Goal: Find specific page/section: Find specific page/section

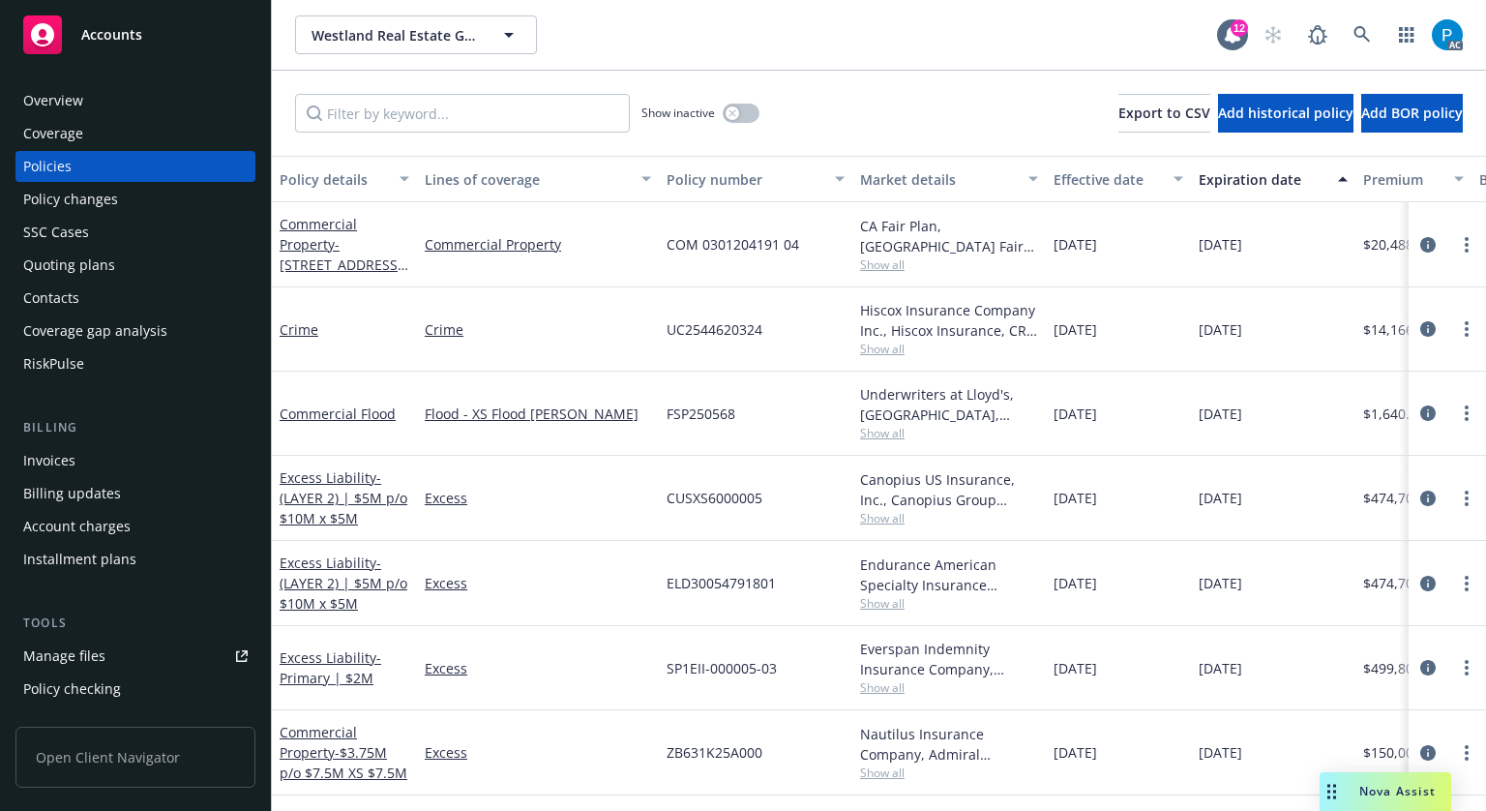
click at [76, 467] on div "Invoices" at bounding box center [135, 460] width 224 height 31
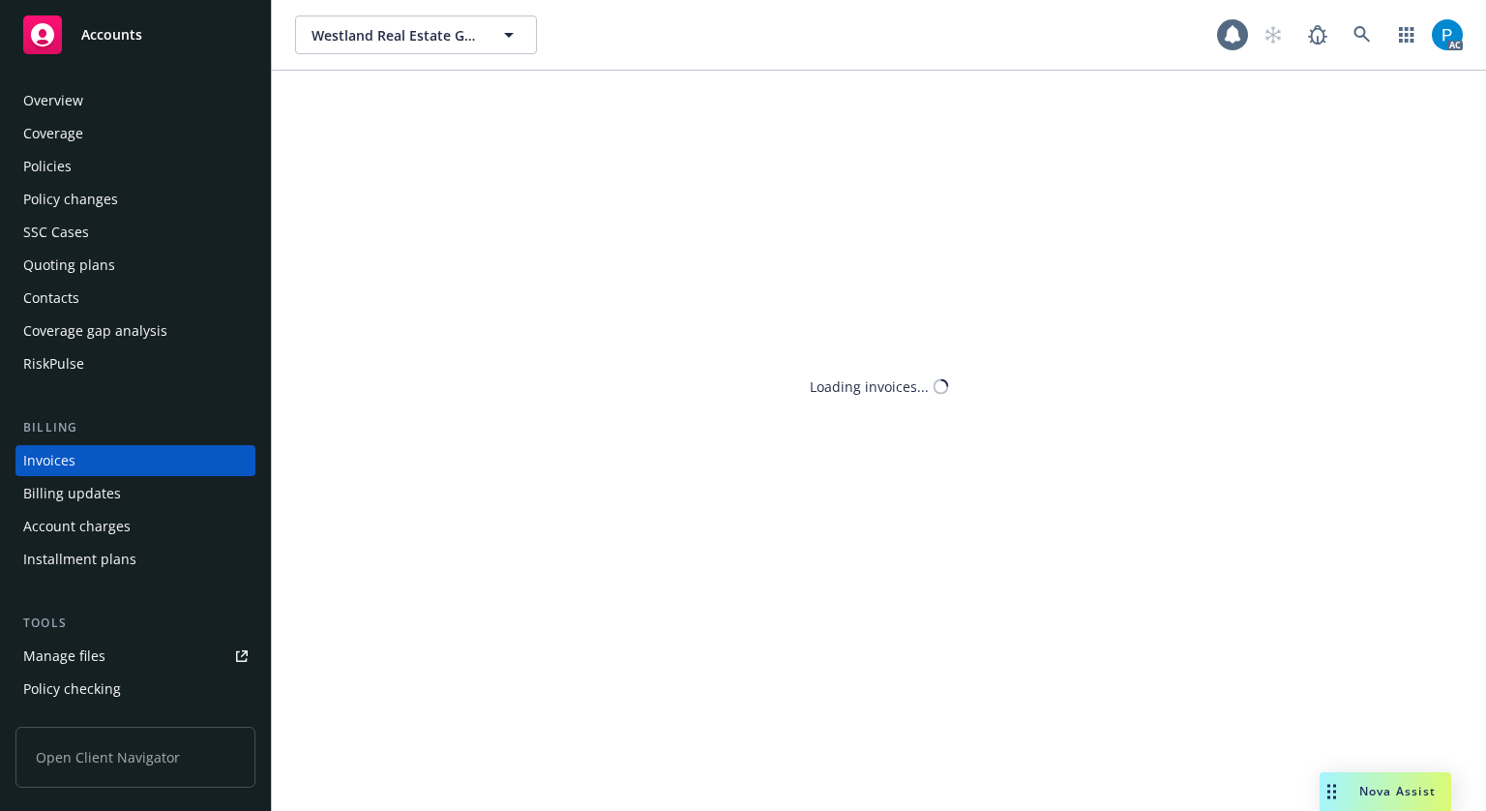
scroll to position [23, 0]
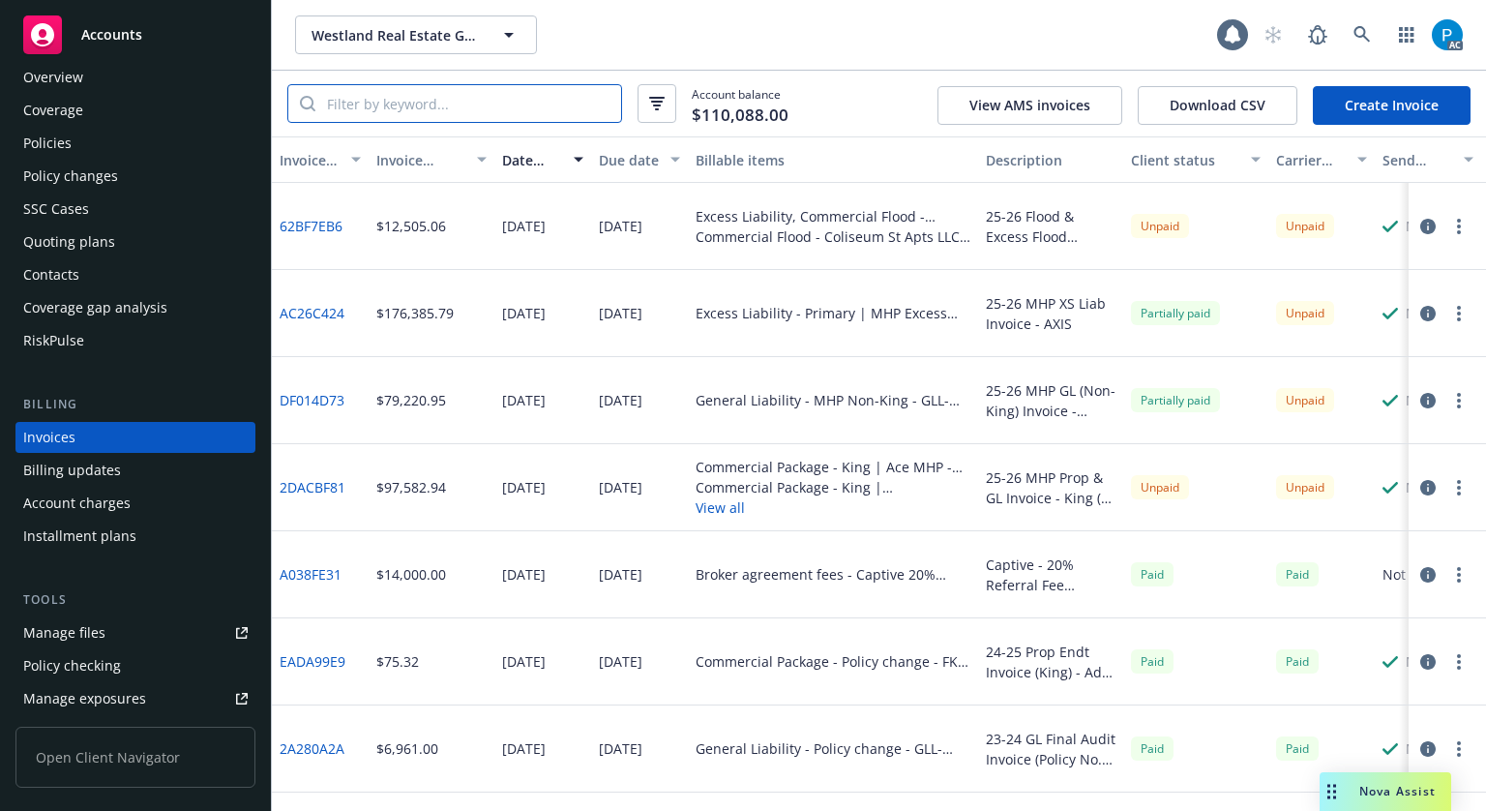
click at [429, 109] on input "search" at bounding box center [468, 103] width 306 height 37
paste input "DEF116701243-05"
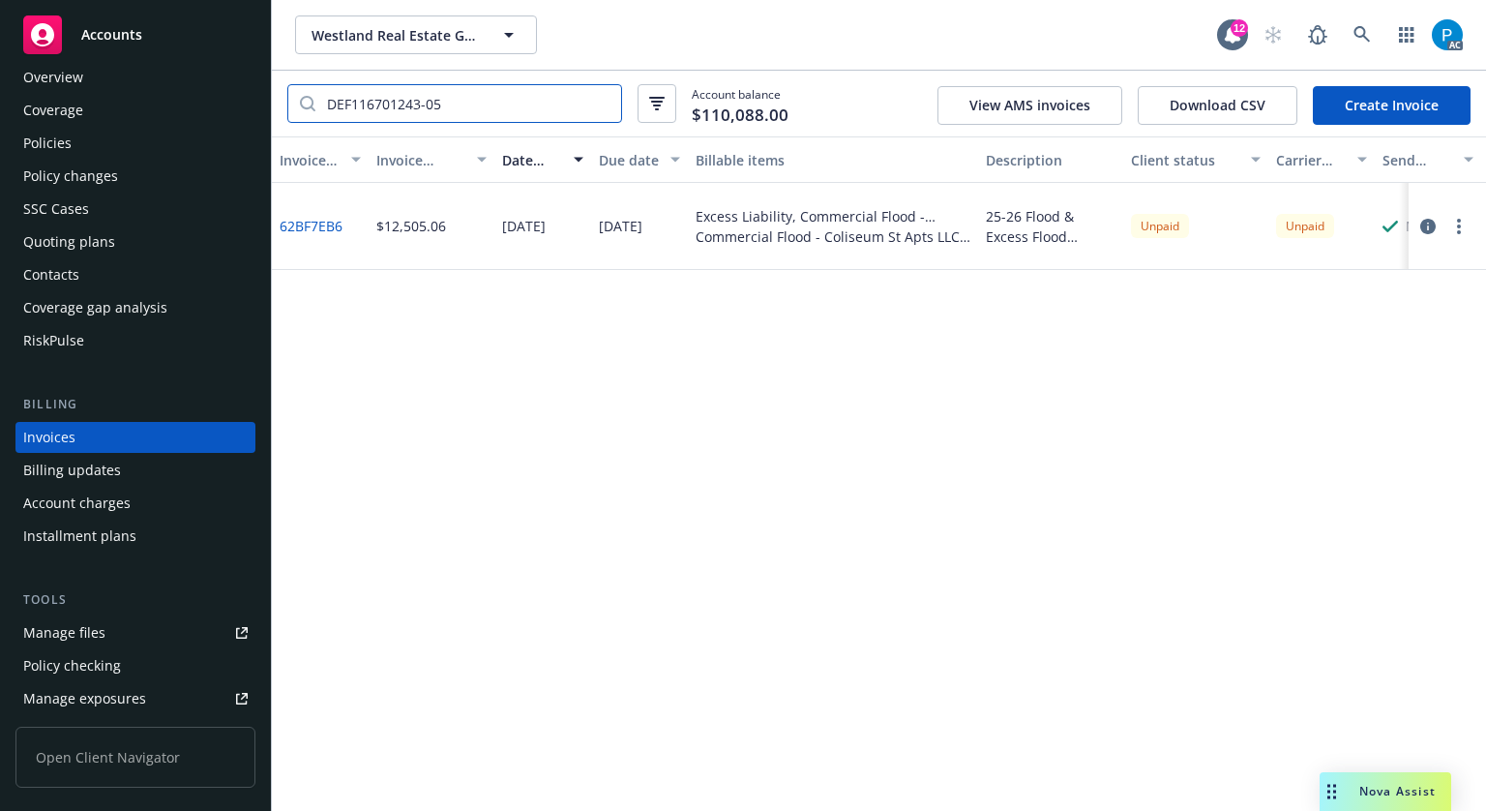
type input "DEF116701243-05"
click at [163, 22] on div "Accounts" at bounding box center [135, 34] width 224 height 39
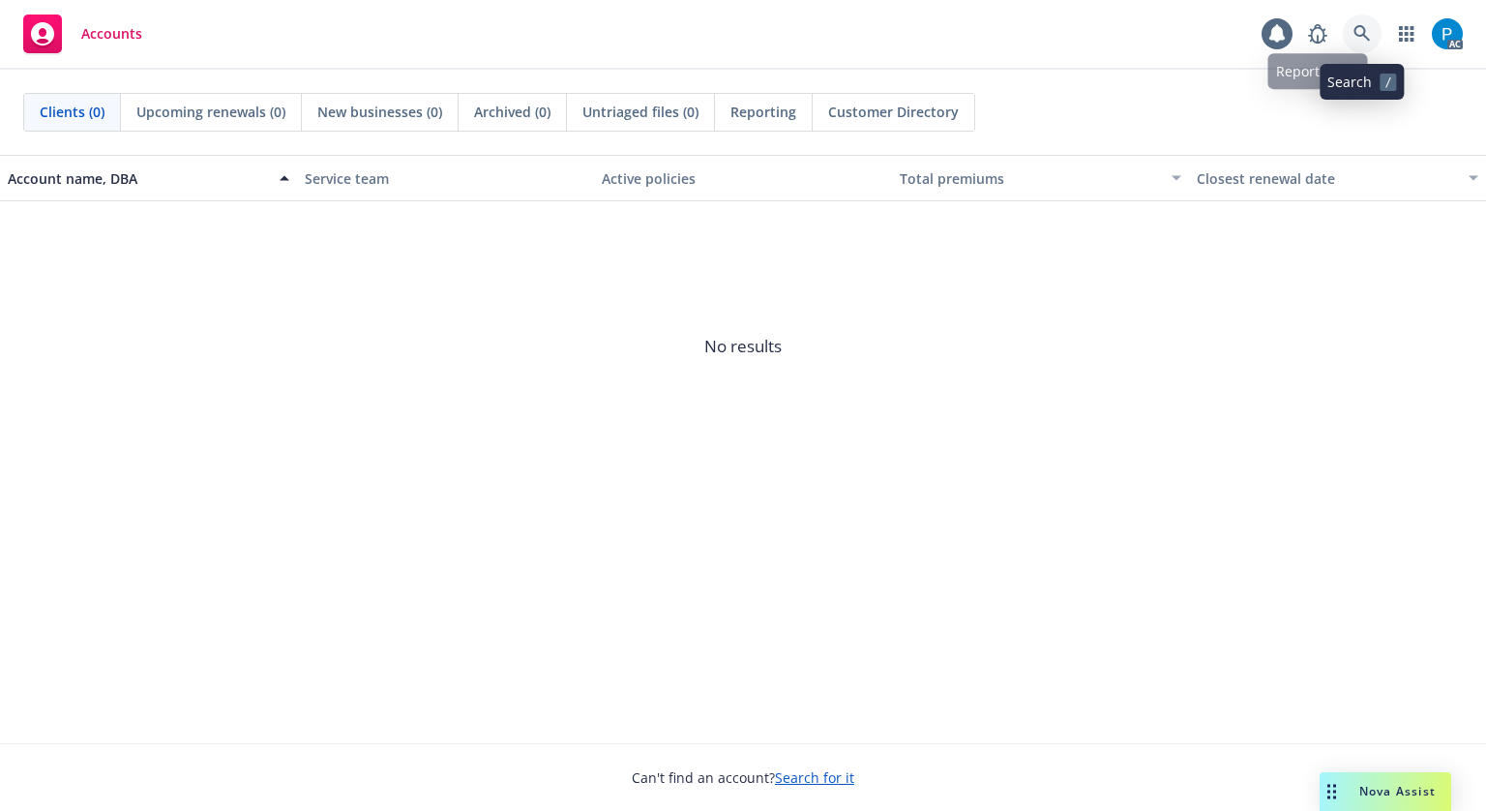
click at [1369, 24] on link at bounding box center [1362, 34] width 39 height 39
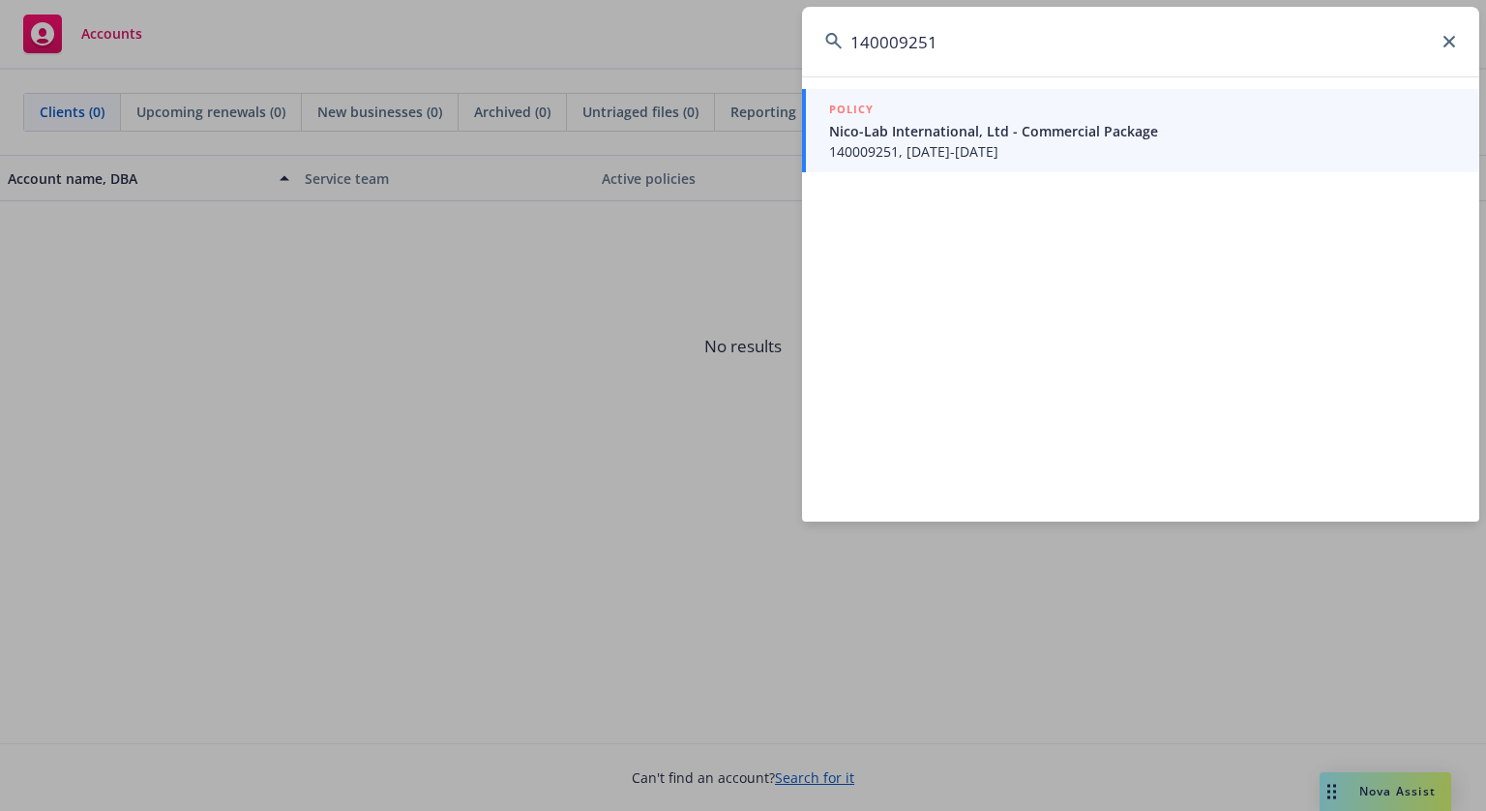
type input "140009251"
click at [1011, 123] on span "Nico-Lab International, Ltd - Commercial Package" at bounding box center [1142, 131] width 627 height 20
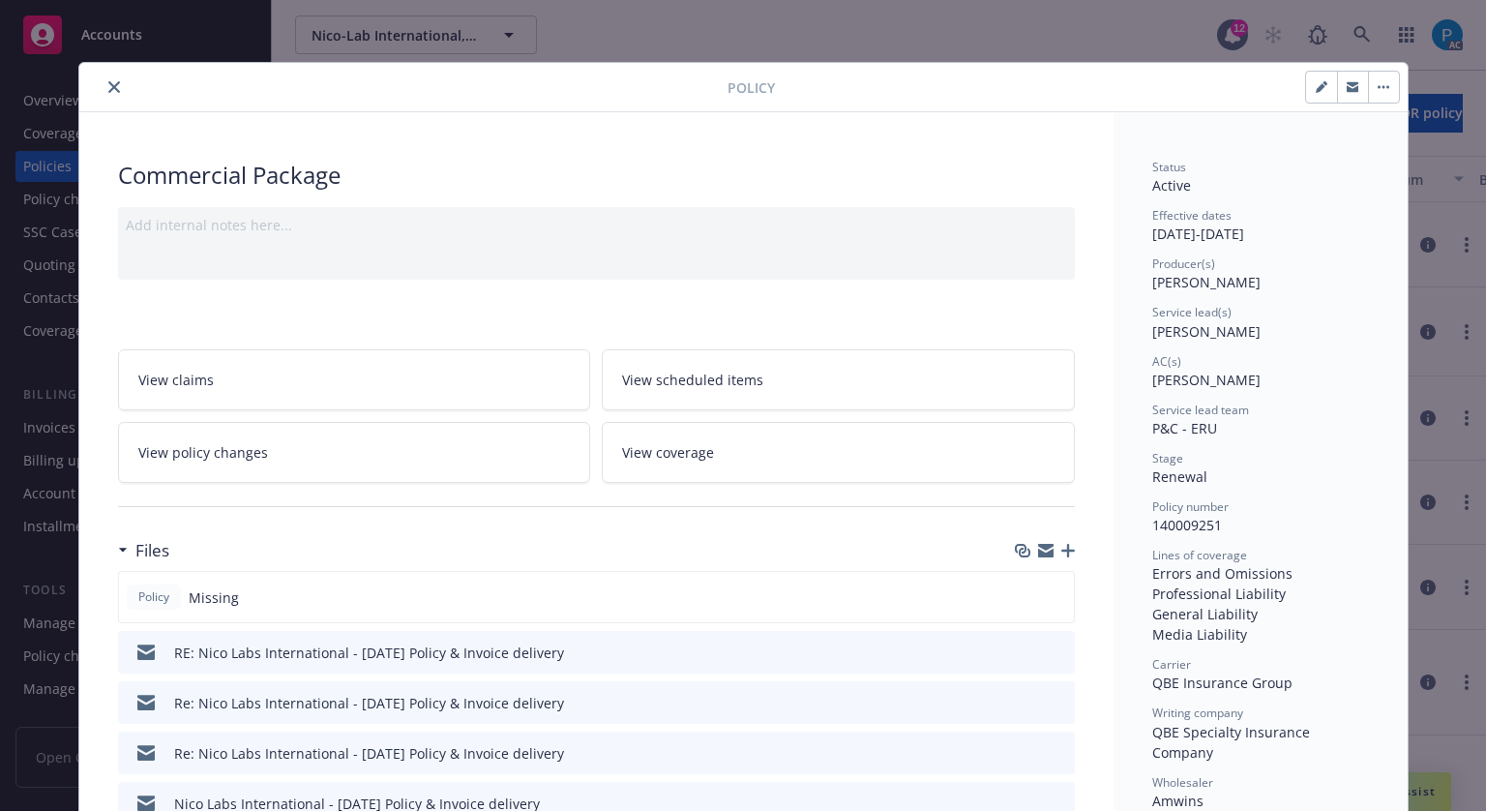
click at [108, 84] on icon "close" at bounding box center [114, 87] width 12 height 12
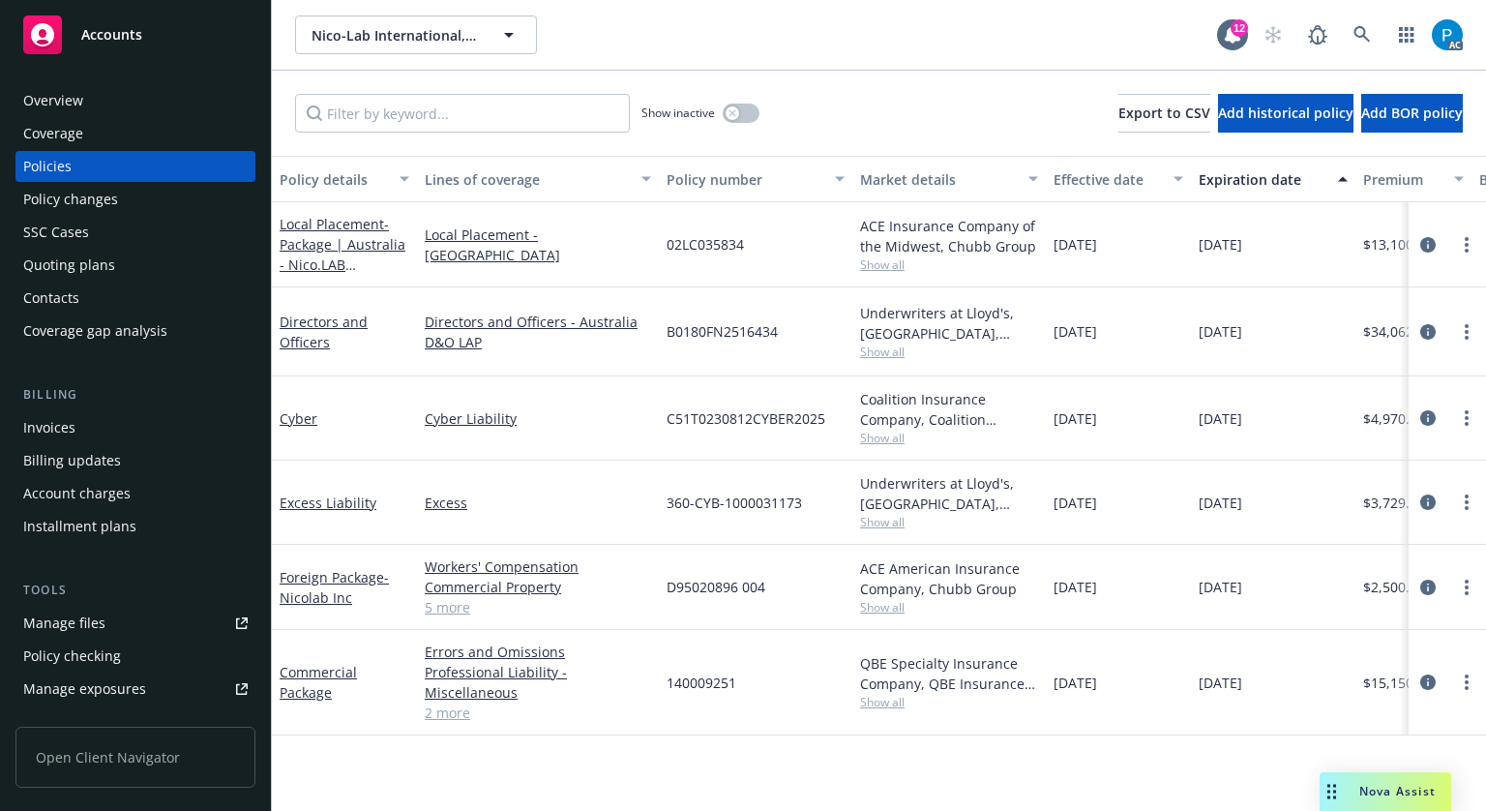
click at [64, 429] on div "Invoices" at bounding box center [49, 427] width 52 height 31
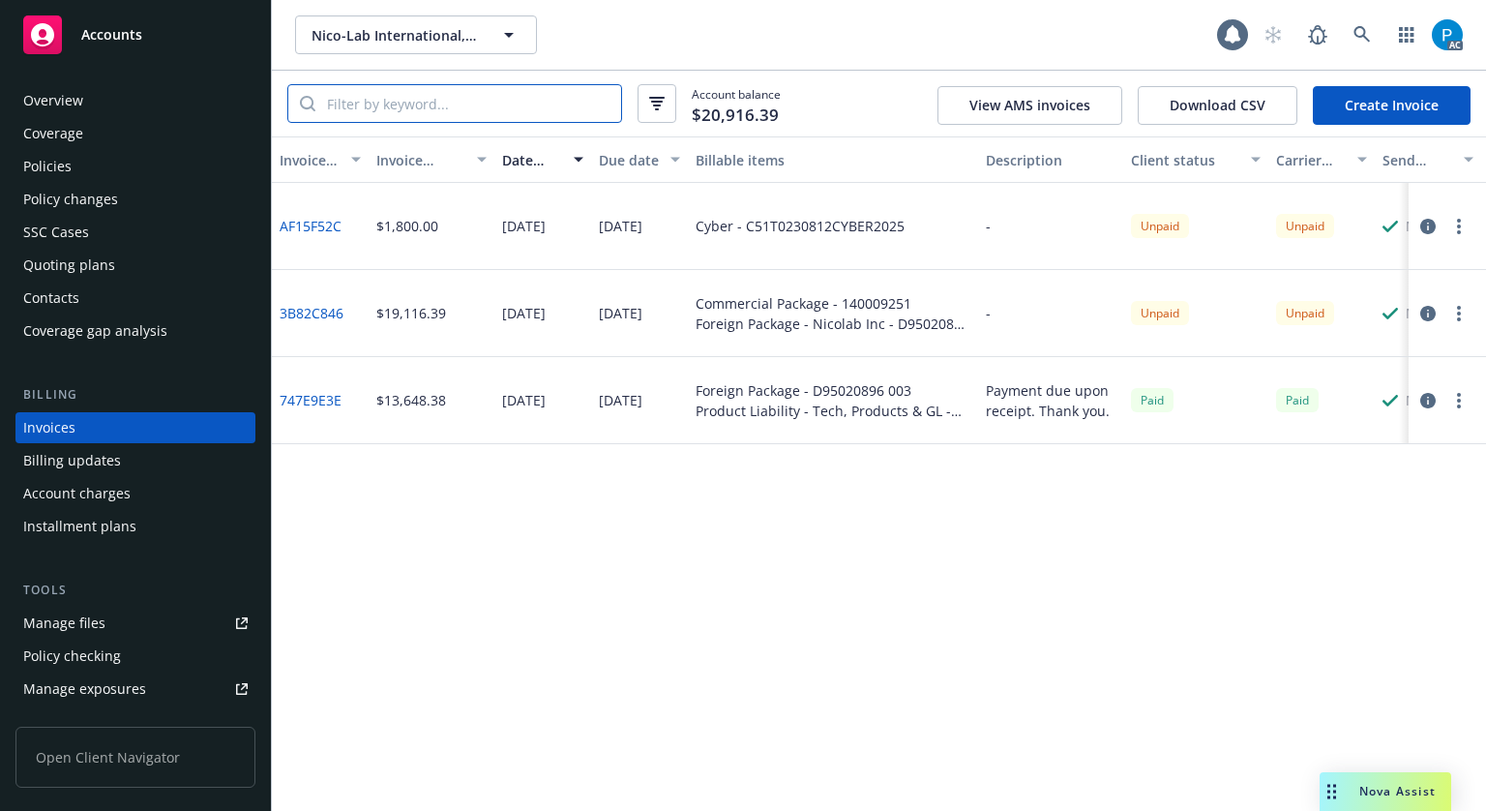
click at [472, 103] on input "search" at bounding box center [468, 103] width 306 height 37
paste input "140009251"
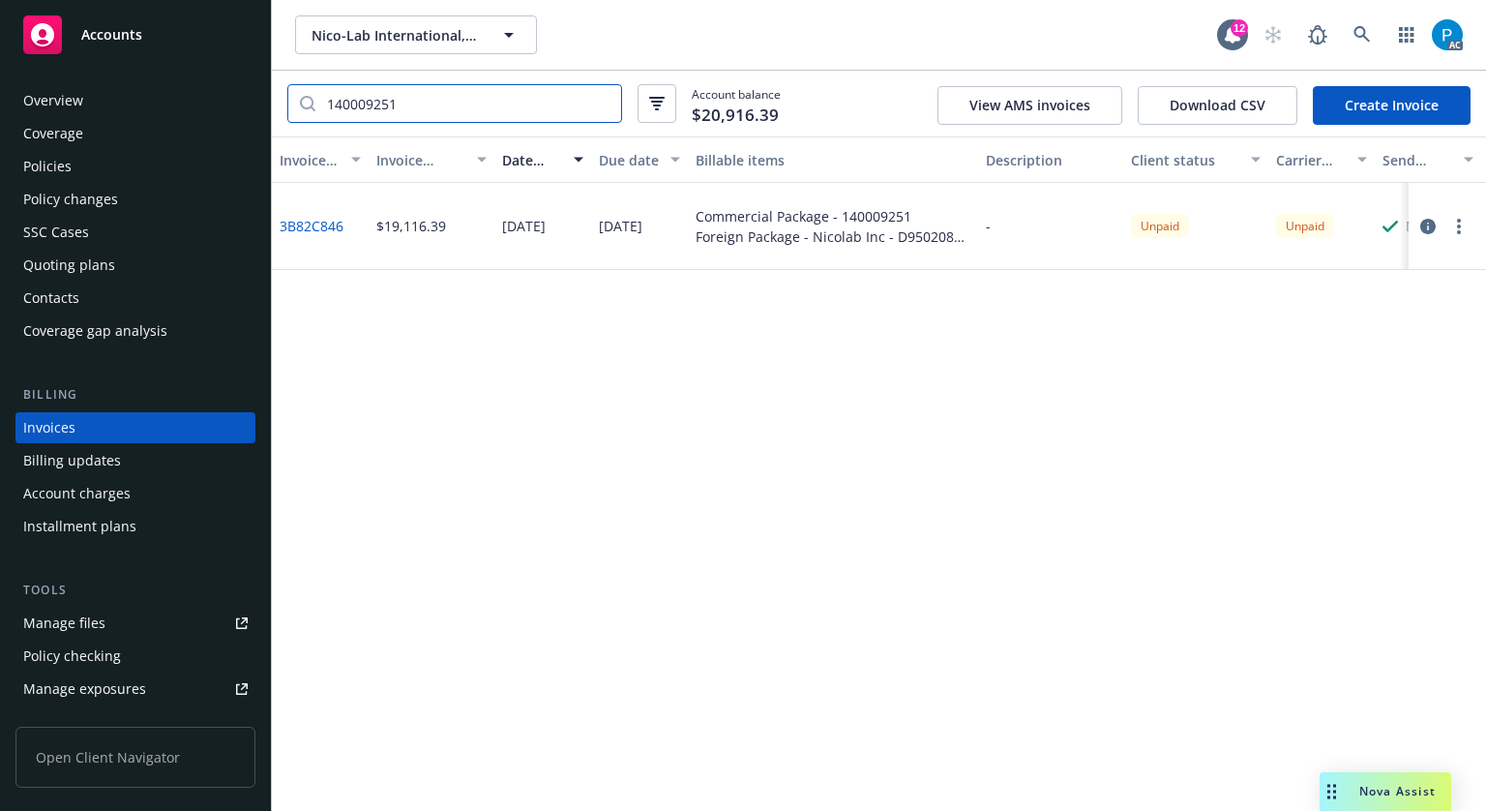
type input "140009251"
click at [157, 49] on div "Accounts" at bounding box center [135, 34] width 224 height 39
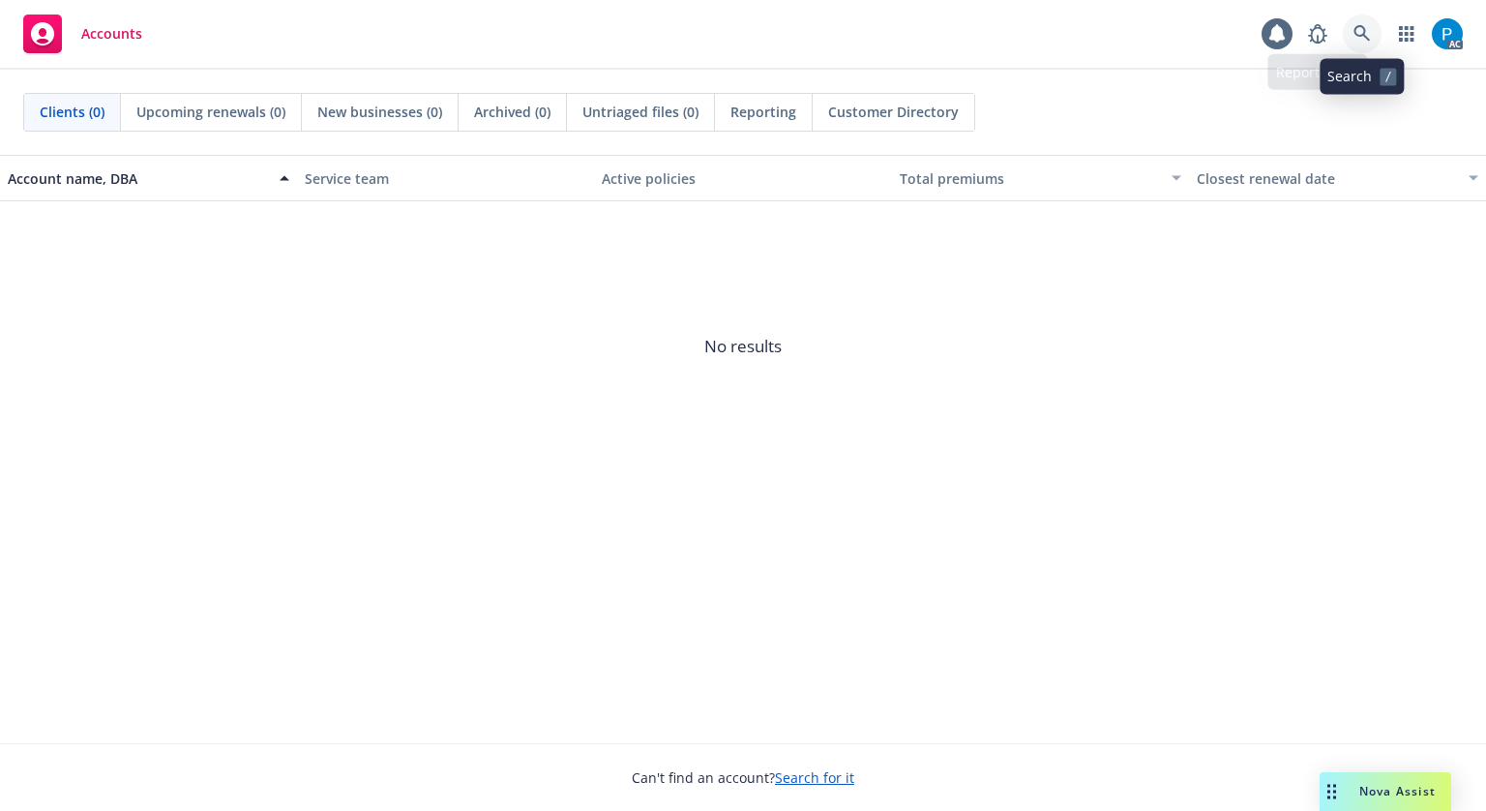
click at [1378, 25] on link at bounding box center [1362, 34] width 39 height 39
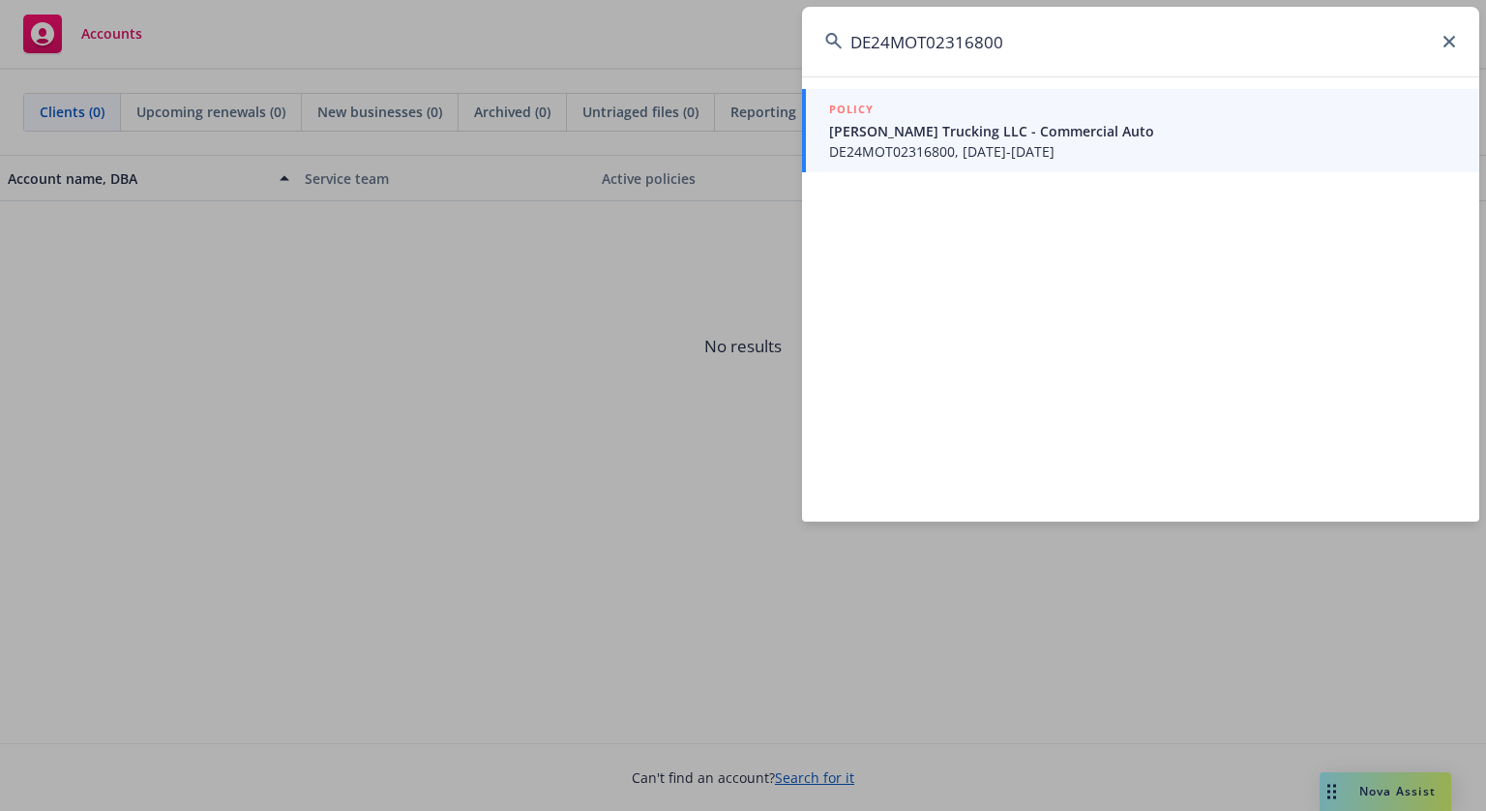
type input "DE24MOT02316800"
click at [1014, 150] on span "DE24MOT02316800, [DATE]-[DATE]" at bounding box center [1142, 151] width 627 height 20
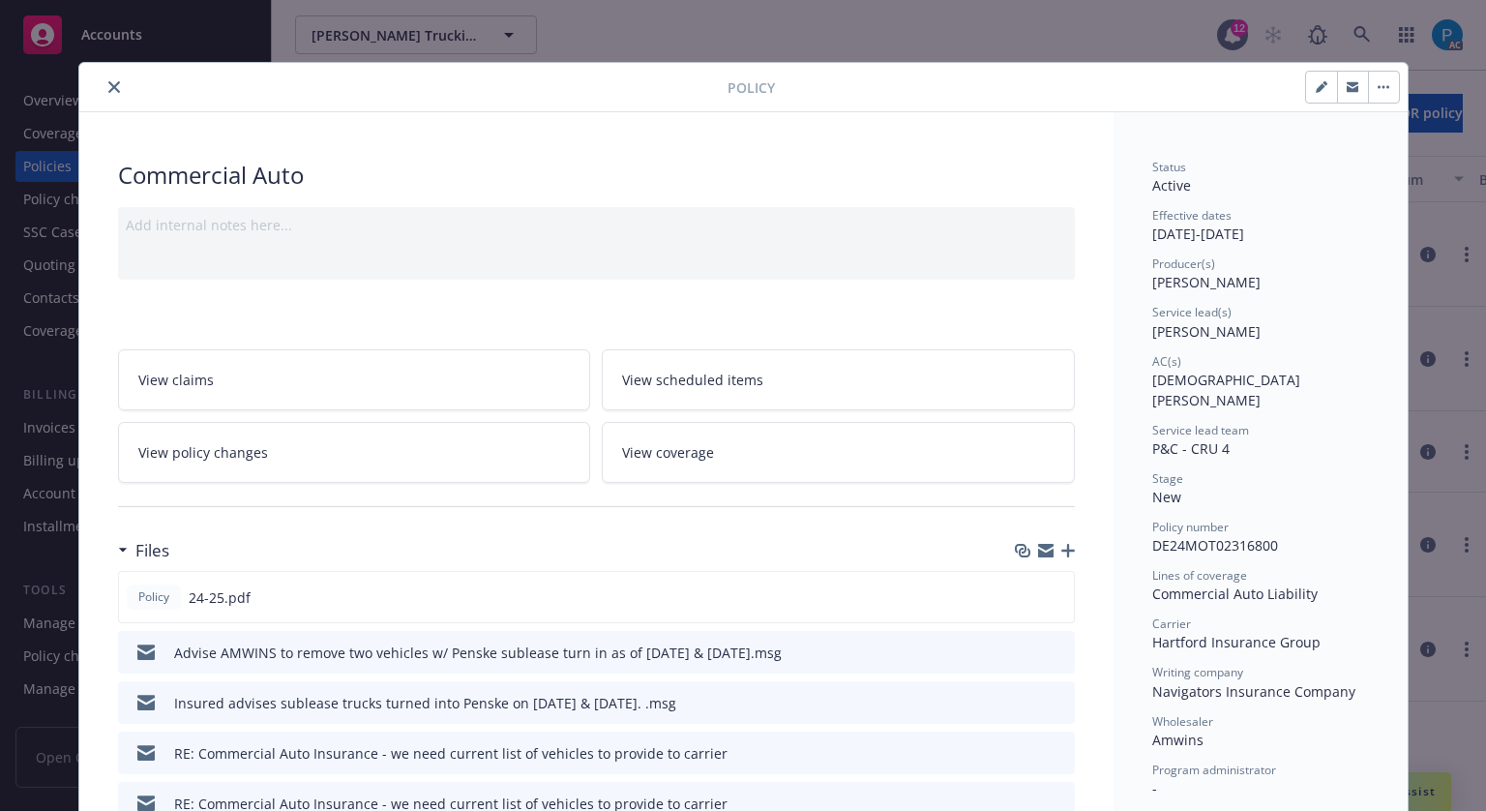
click at [108, 89] on icon "close" at bounding box center [114, 87] width 12 height 12
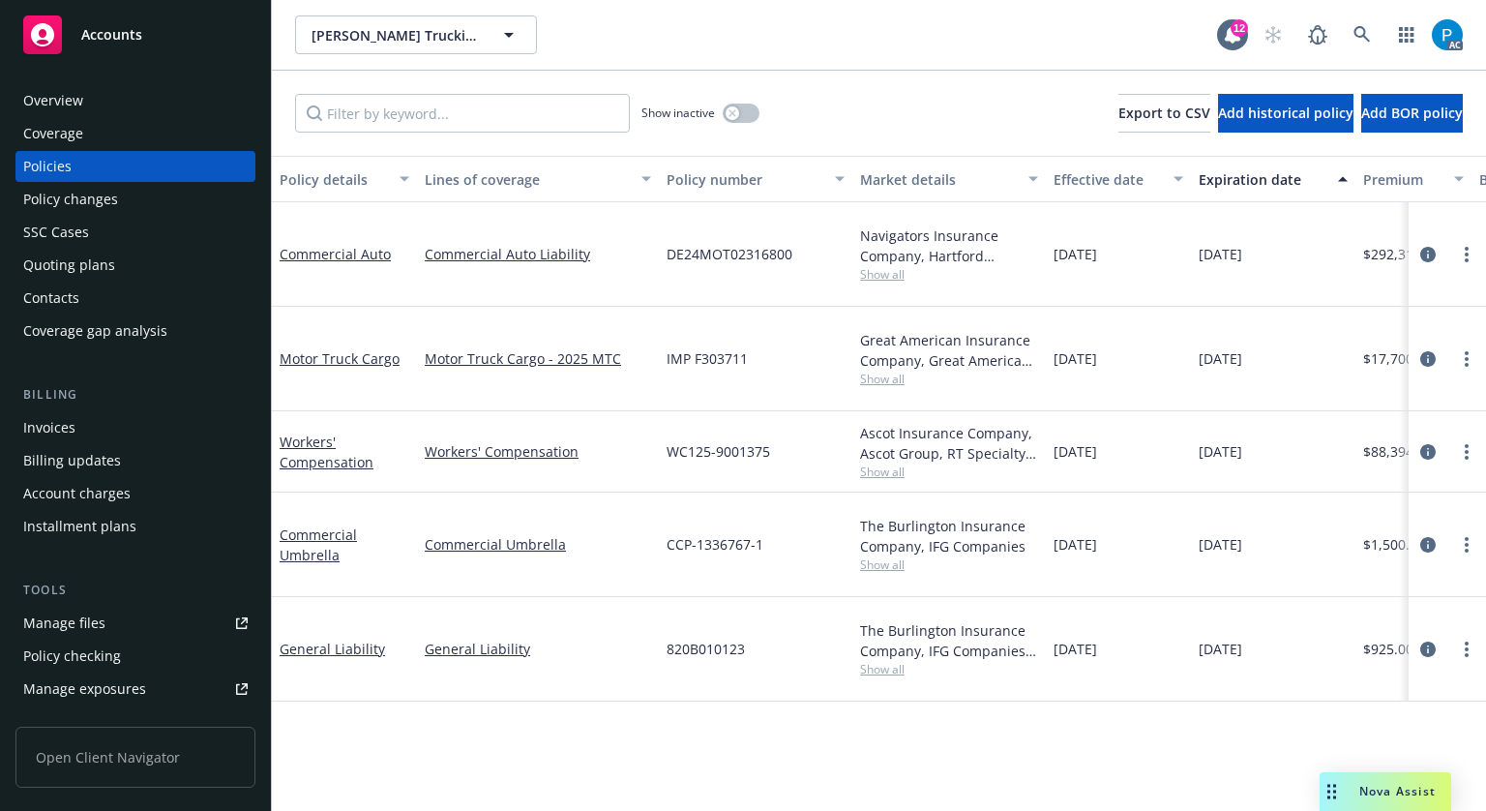
click at [110, 427] on div "Invoices" at bounding box center [135, 427] width 224 height 31
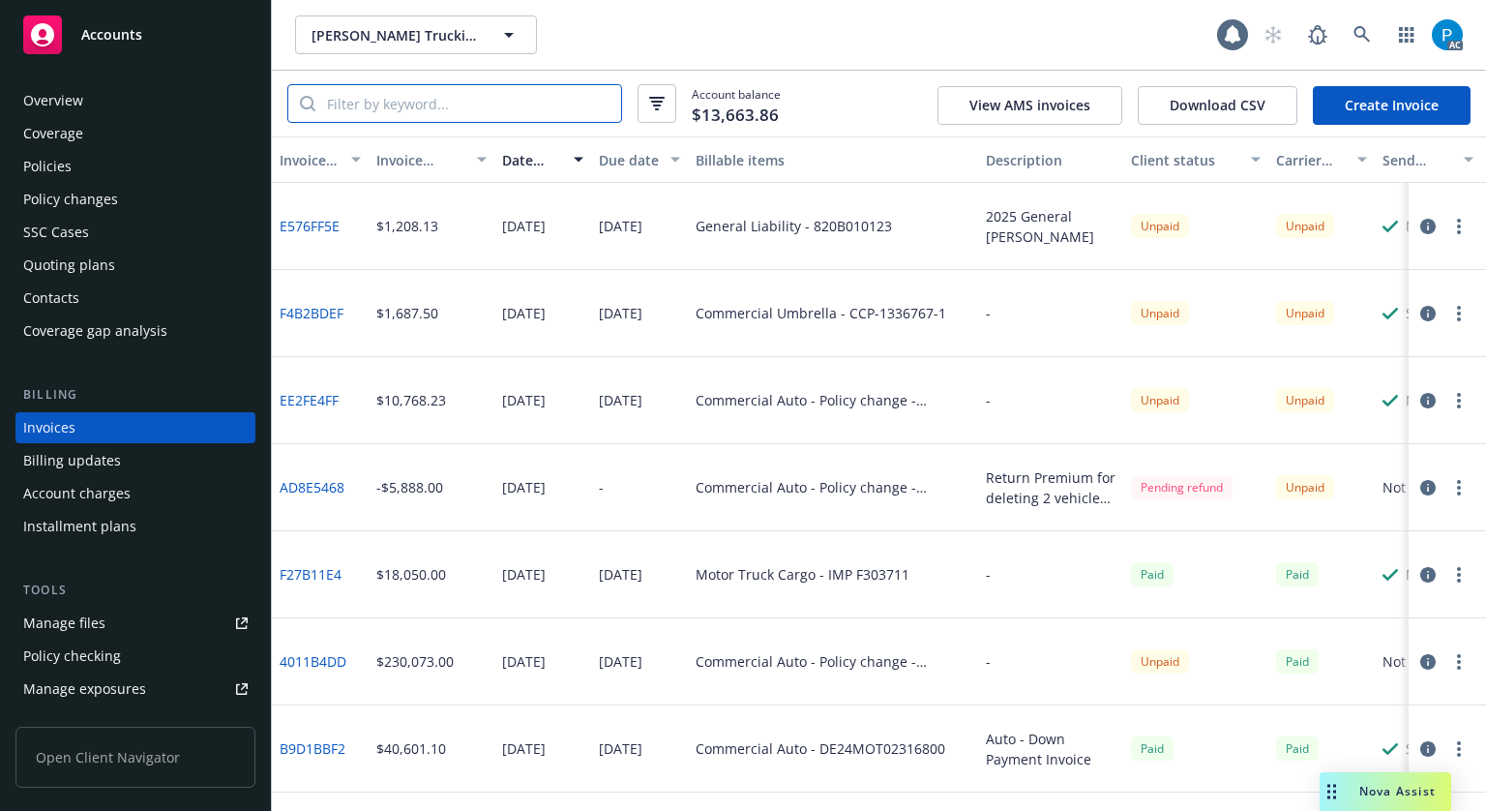
click at [487, 104] on input "search" at bounding box center [468, 103] width 306 height 37
paste input "DE24MOT02316800"
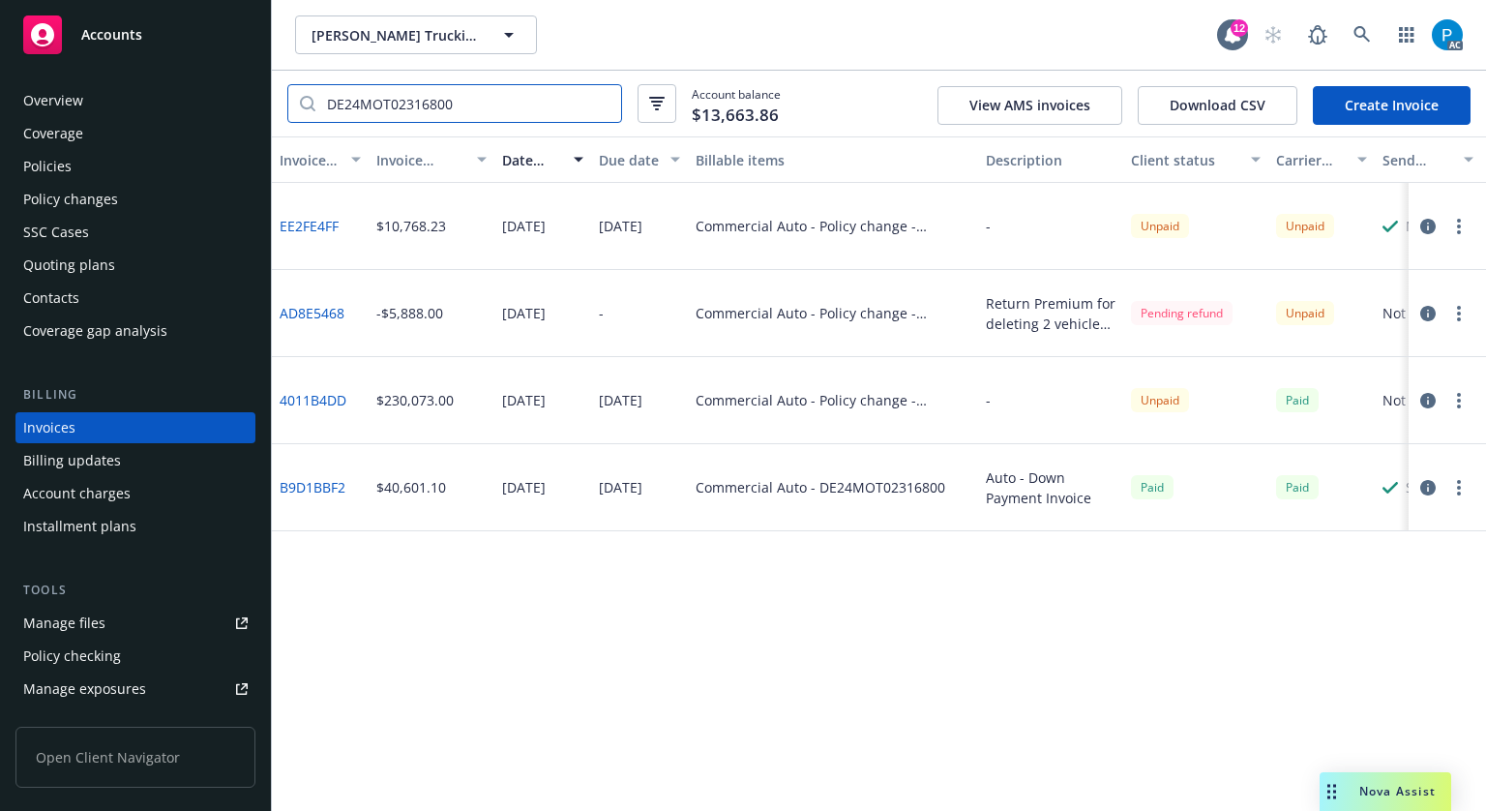
type input "DE24MOT02316800"
click at [1431, 227] on icon "button" at bounding box center [1427, 226] width 15 height 15
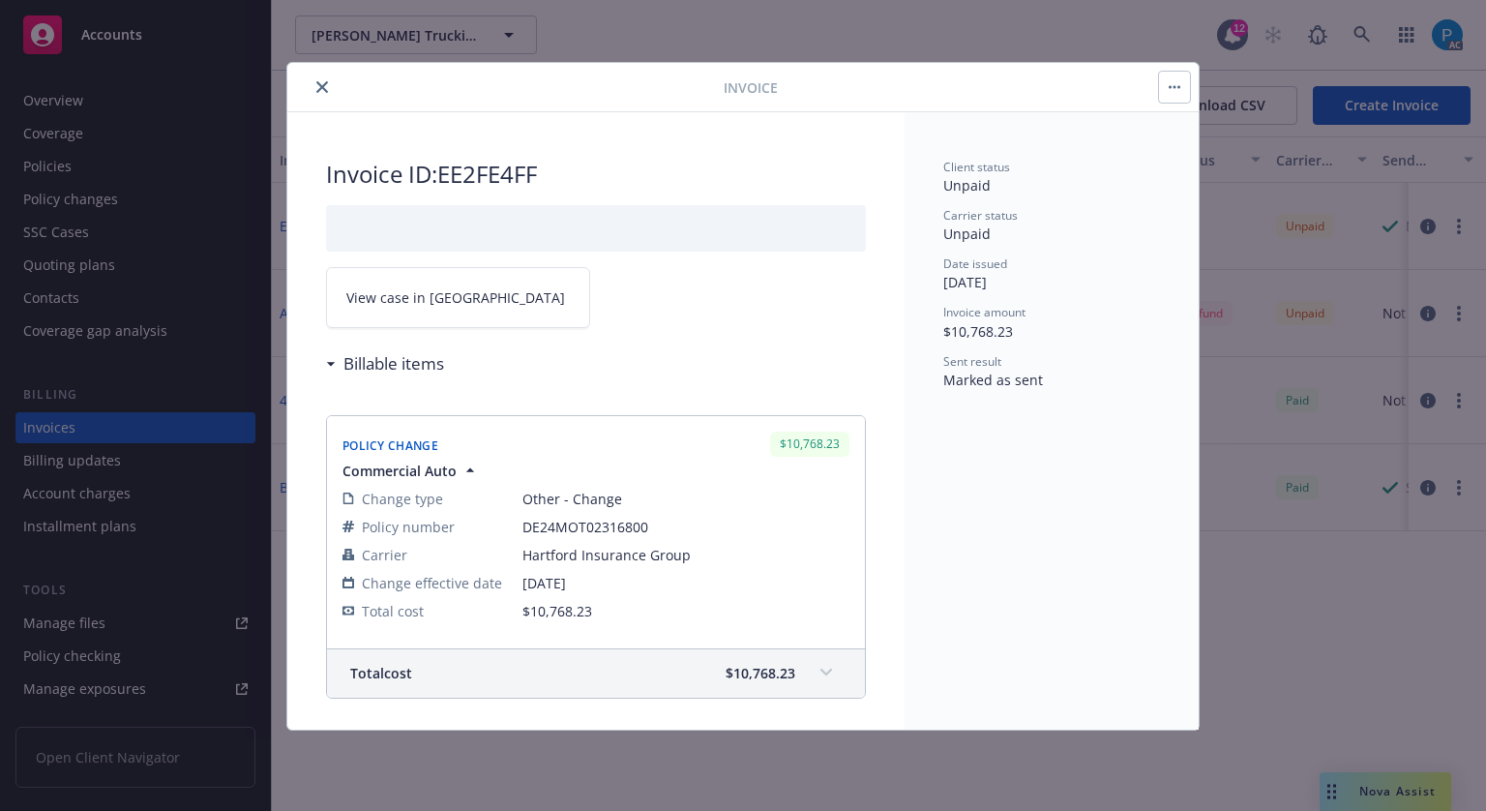
scroll to position [272, 0]
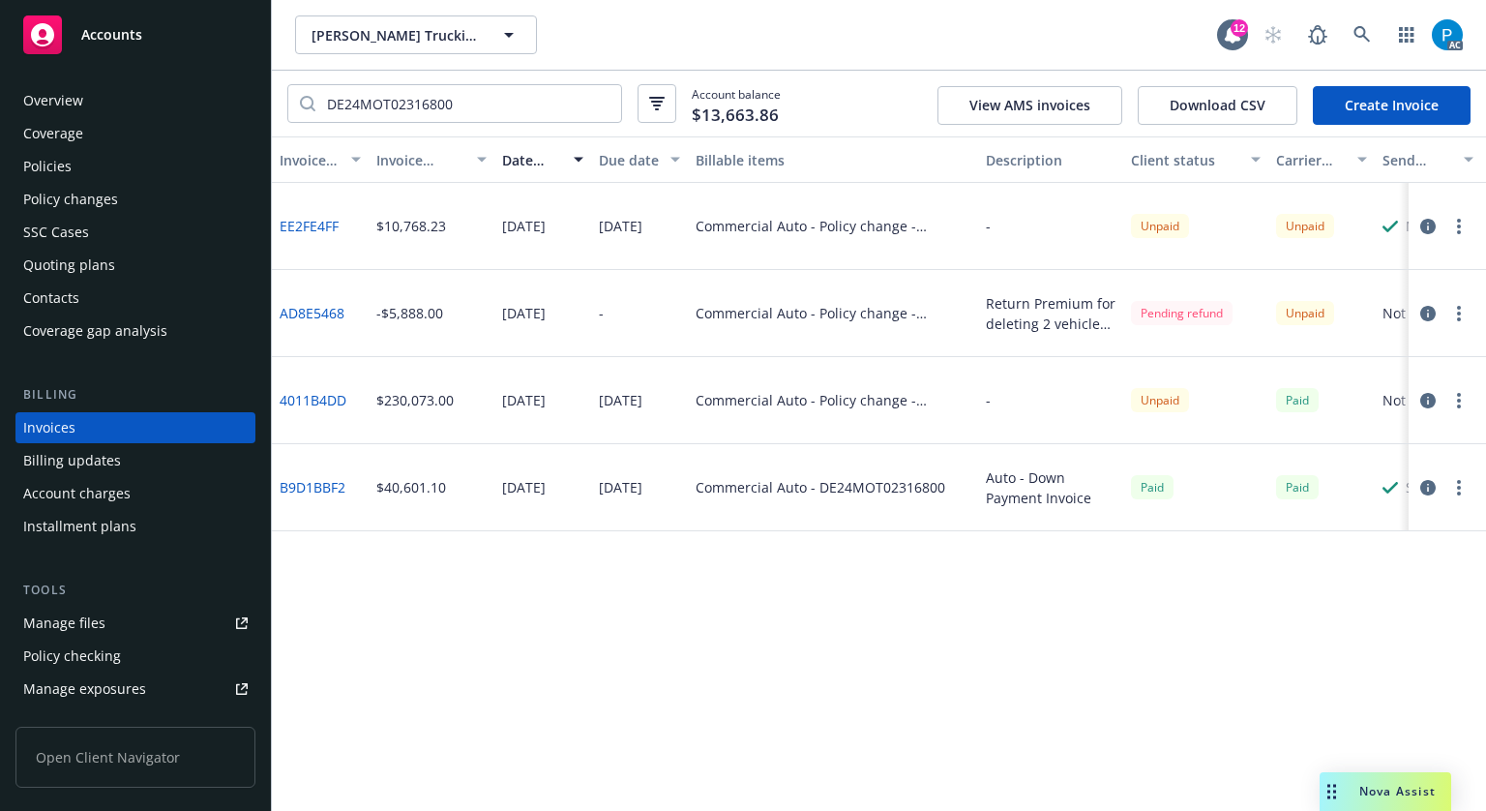
drag, startPoint x: 1422, startPoint y: 227, endPoint x: 1064, endPoint y: 590, distance: 509.6
click at [1064, 590] on div "Invoice ID Invoice amount Date issued Due date Billable items Description Clien…" at bounding box center [879, 473] width 1214 height 674
click at [89, 165] on div "Policies" at bounding box center [135, 166] width 224 height 31
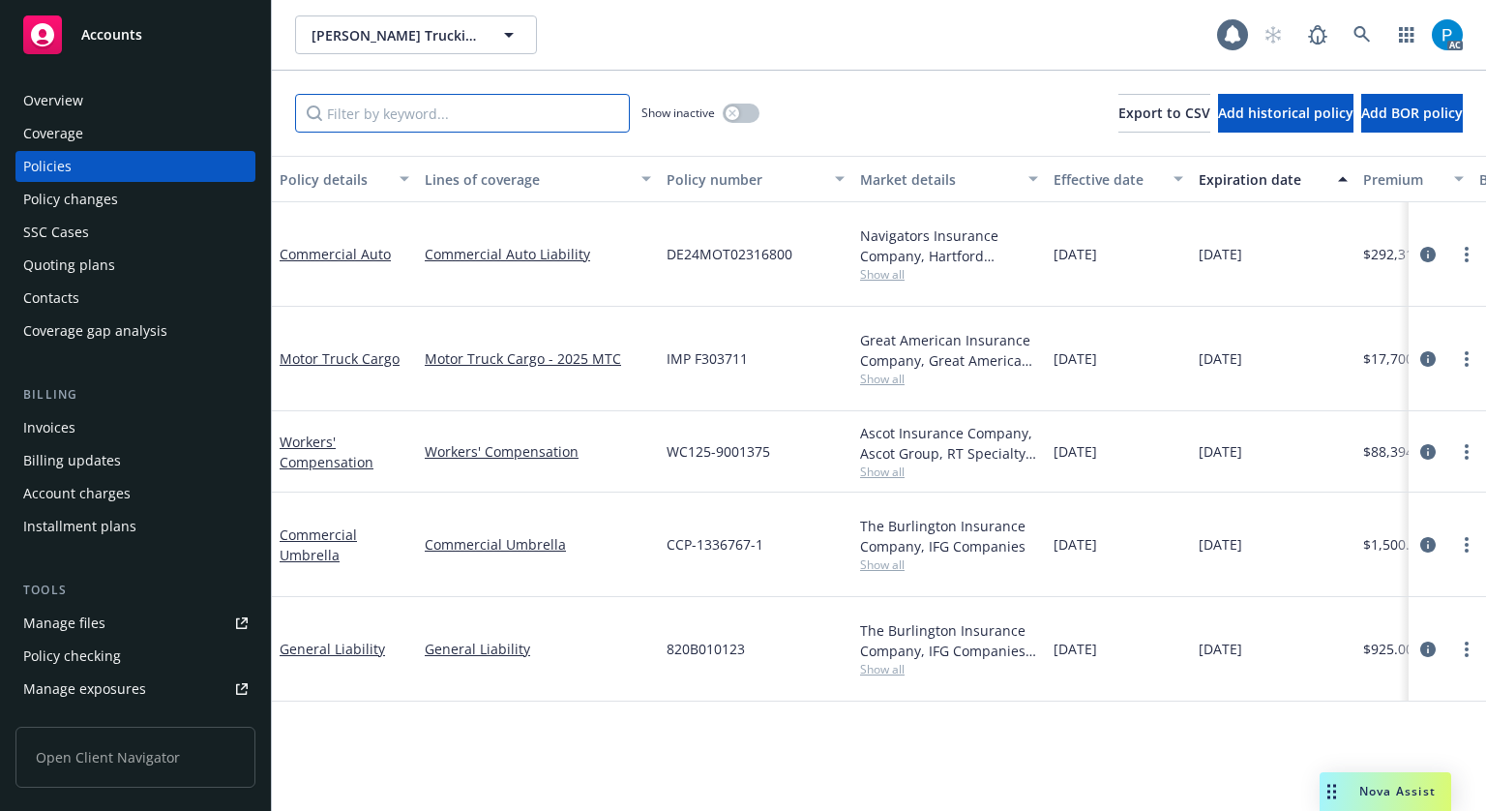
click at [381, 114] on input "Filter by keyword..." at bounding box center [462, 113] width 335 height 39
paste input "DE24MOT02316800"
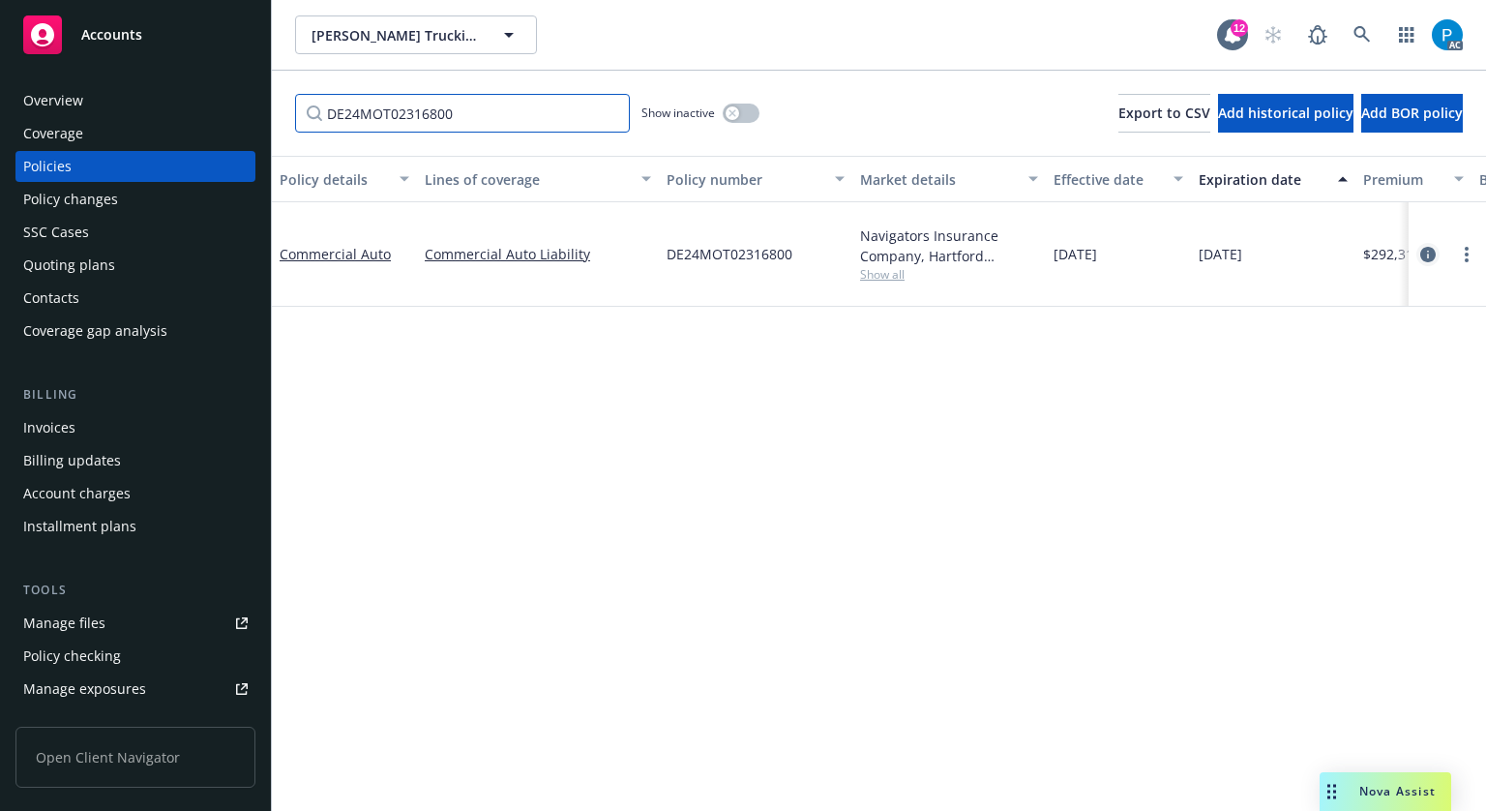
type input "DE24MOT02316800"
click at [1420, 247] on icon "circleInformation" at bounding box center [1427, 254] width 15 height 15
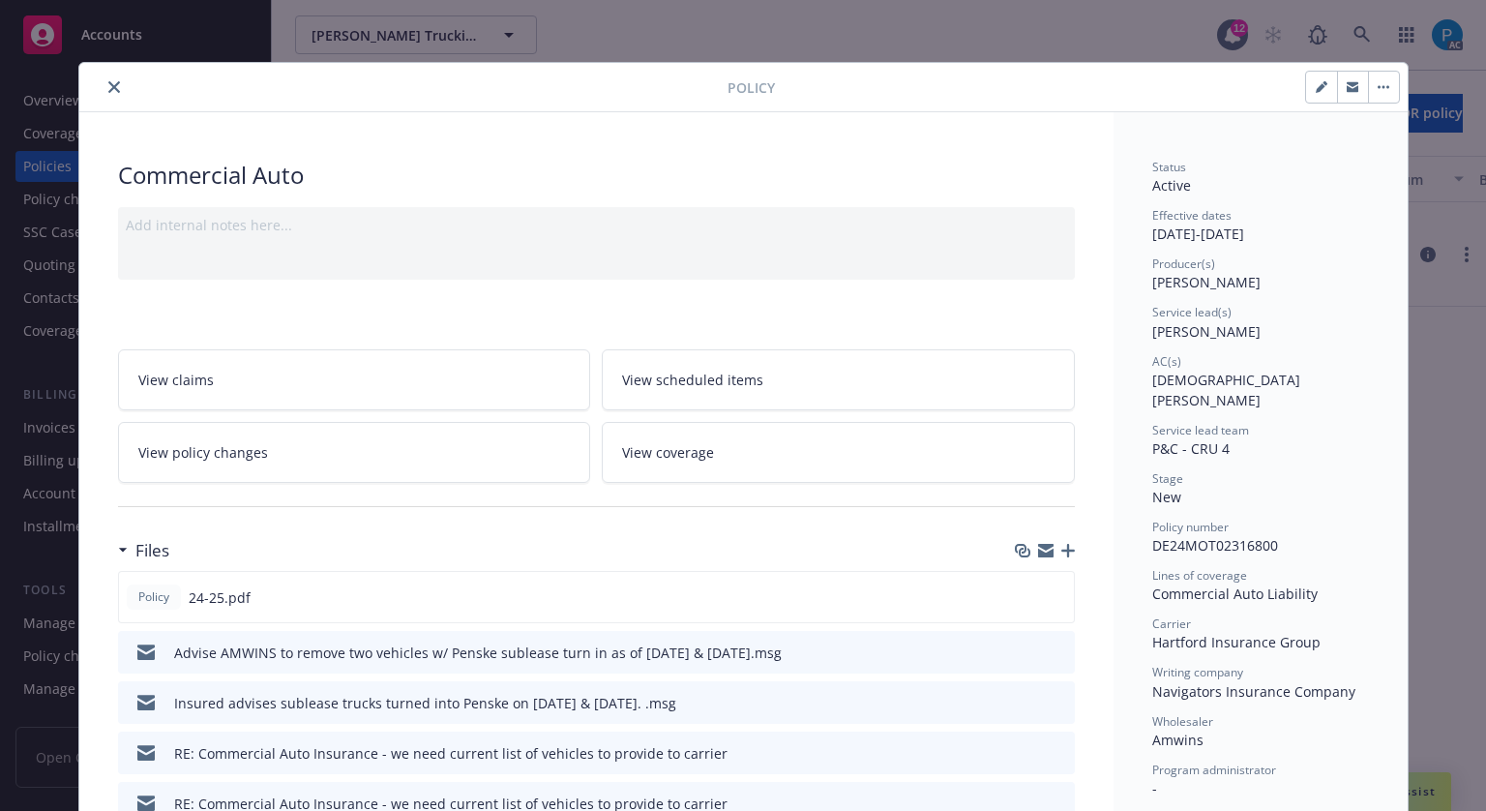
scroll to position [58, 0]
